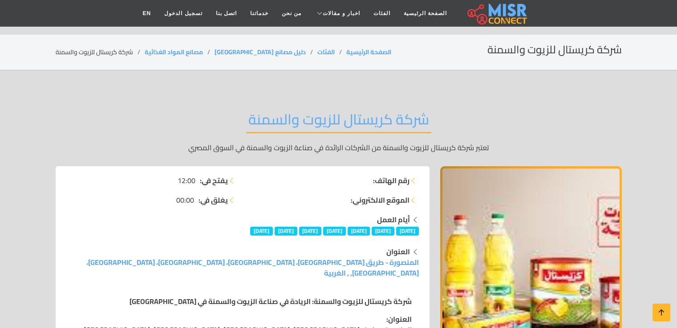
scroll to position [845, 0]
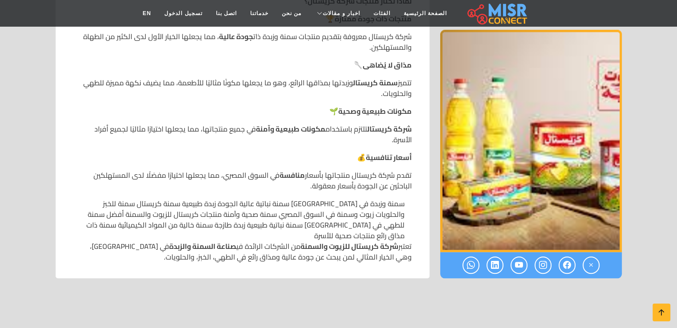
drag, startPoint x: 412, startPoint y: 89, endPoint x: 315, endPoint y: 79, distance: 97.6
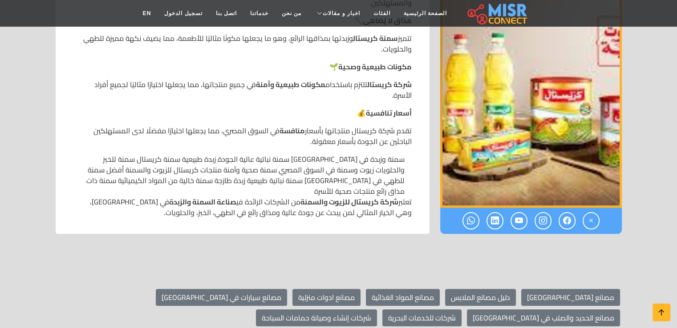
drag, startPoint x: 411, startPoint y: 90, endPoint x: 353, endPoint y: 91, distance: 57.8
click at [353, 108] on p "أسعار تنافسية 💰" at bounding box center [242, 113] width 338 height 11
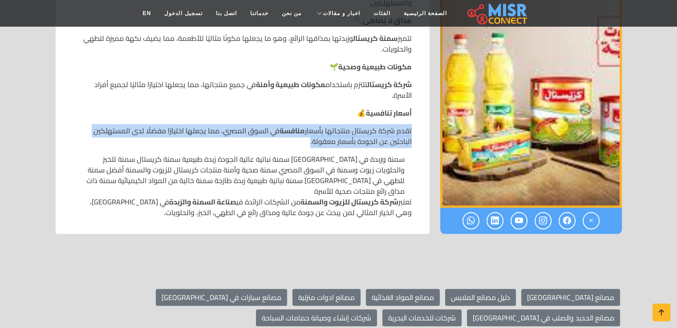
drag, startPoint x: 411, startPoint y: 107, endPoint x: 313, endPoint y: 120, distance: 98.7
click at [313, 125] on p "تقدم شركة كريستال منتجاتها بأسعار منافسة في السوق المصري، مما يجعلها اختيارًا م…" at bounding box center [242, 135] width 338 height 21
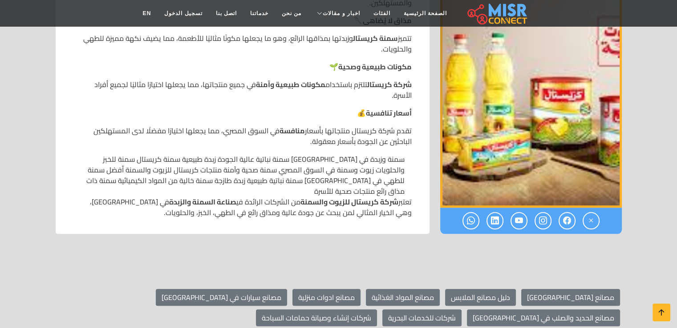
drag, startPoint x: 310, startPoint y: 120, endPoint x: 413, endPoint y: 109, distance: 104.2
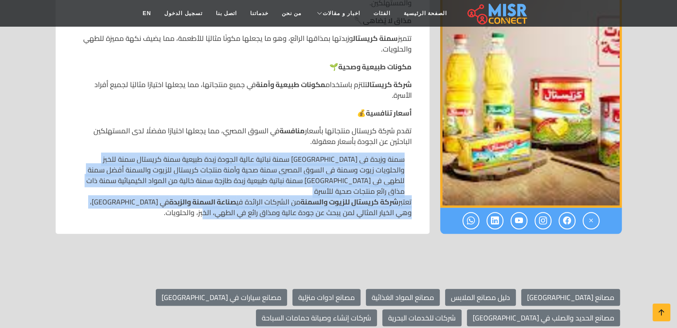
drag, startPoint x: 403, startPoint y: 137, endPoint x: 227, endPoint y: 184, distance: 182.2
click at [226, 197] on p "تعتبر شركة كريستال للزيوت والسمنة من الشركات الرائدة في صناعة السمنة والزبدة في…" at bounding box center [242, 207] width 338 height 21
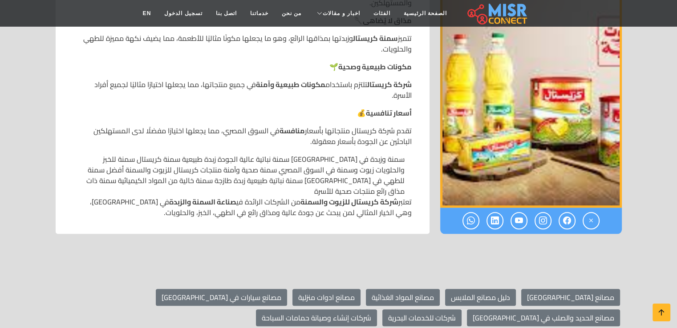
click at [224, 197] on p "تعتبر شركة كريستال للزيوت والسمنة من الشركات الرائدة في صناعة السمنة والزبدة في…" at bounding box center [242, 207] width 338 height 21
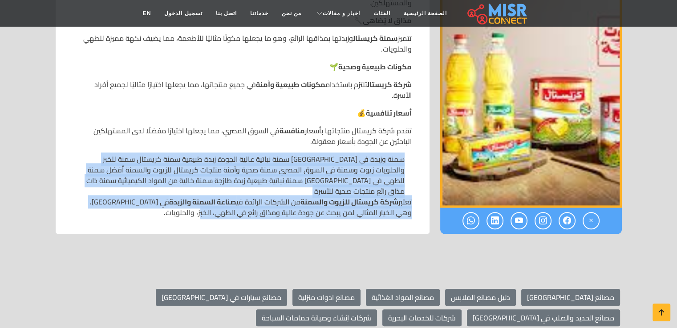
drag, startPoint x: 223, startPoint y: 181, endPoint x: 409, endPoint y: 135, distance: 192.1
click at [409, 154] on div "سمنة وزبدة في [GEOGRAPHIC_DATA] سمنة نباتية عالية الجودة زبدة طبيعية سمنة كريست…" at bounding box center [242, 175] width 338 height 43
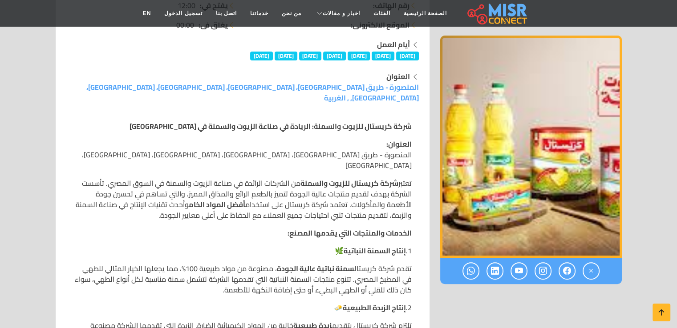
scroll to position [222, 0]
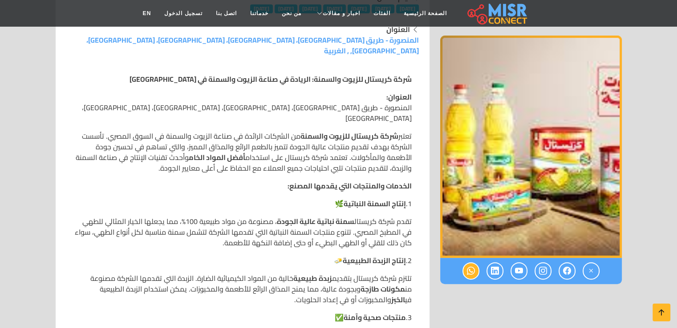
click at [466, 265] on link at bounding box center [470, 270] width 17 height 17
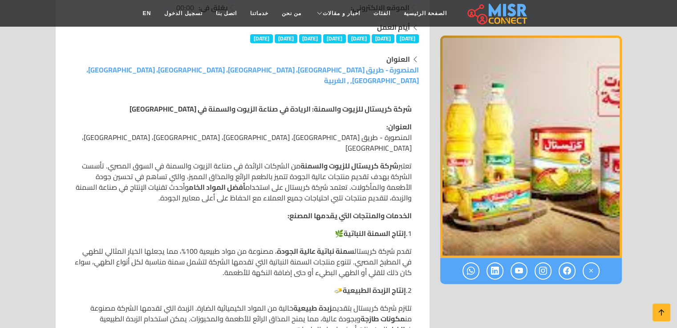
scroll to position [222, 0]
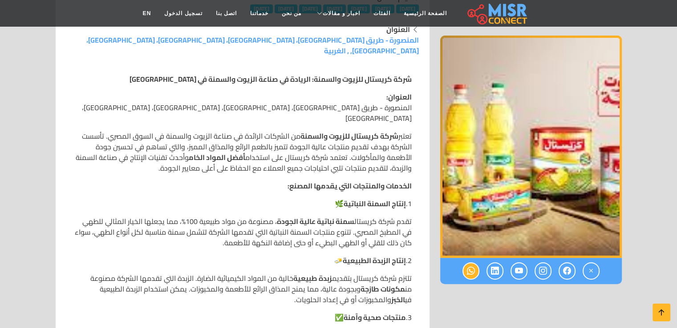
click at [469, 275] on icon at bounding box center [471, 271] width 8 height 15
